Goal: Find specific page/section: Find specific page/section

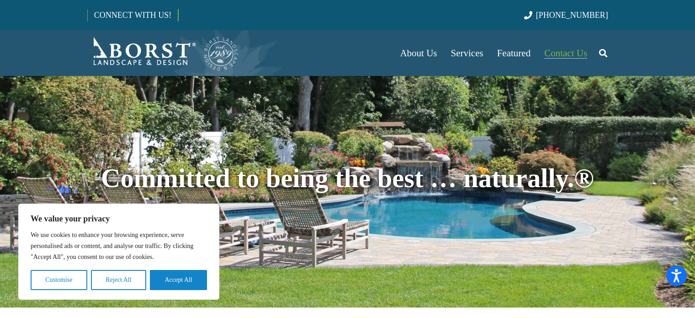
click at [552, 52] on span "Contact Us" at bounding box center [566, 53] width 43 height 11
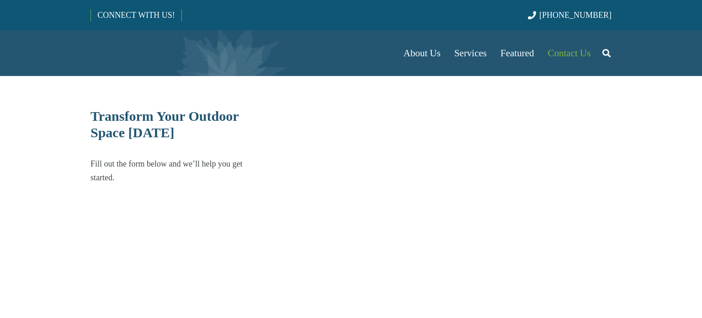
select select "******"
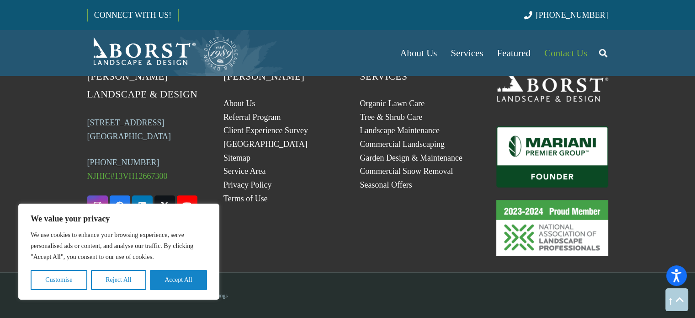
scroll to position [470, 0]
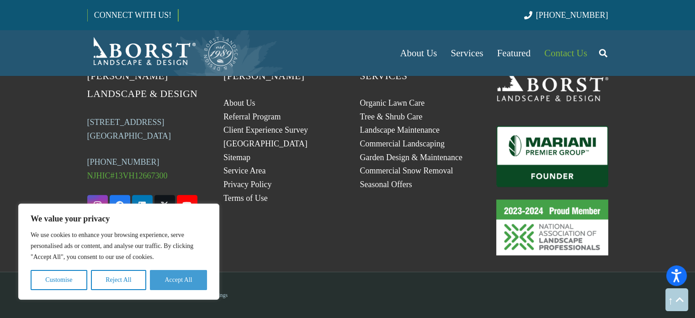
click at [172, 275] on button "Accept All" at bounding box center [178, 280] width 57 height 20
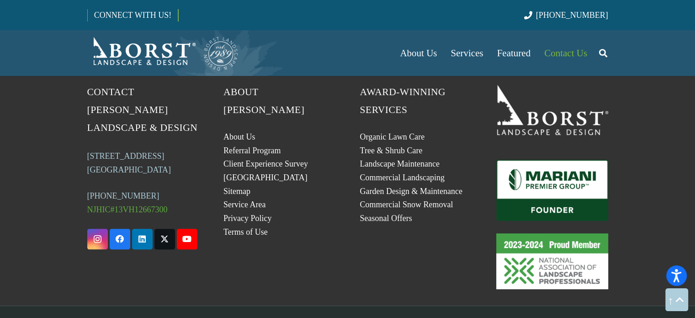
scroll to position [435, 0]
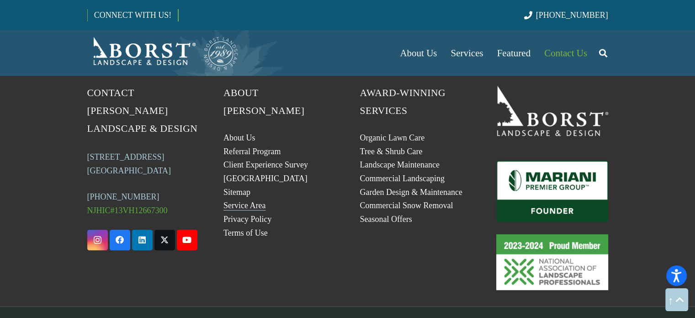
click at [256, 201] on link "Service Area" at bounding box center [245, 205] width 42 height 9
